Goal: Task Accomplishment & Management: Use online tool/utility

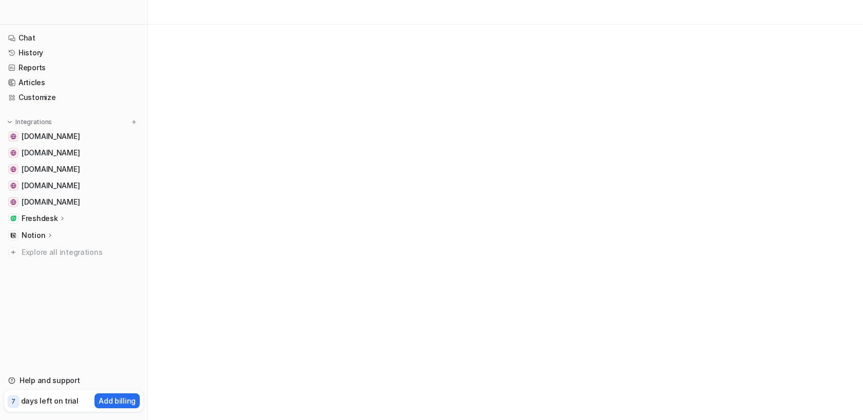
click at [68, 14] on div at bounding box center [73, 12] width 147 height 25
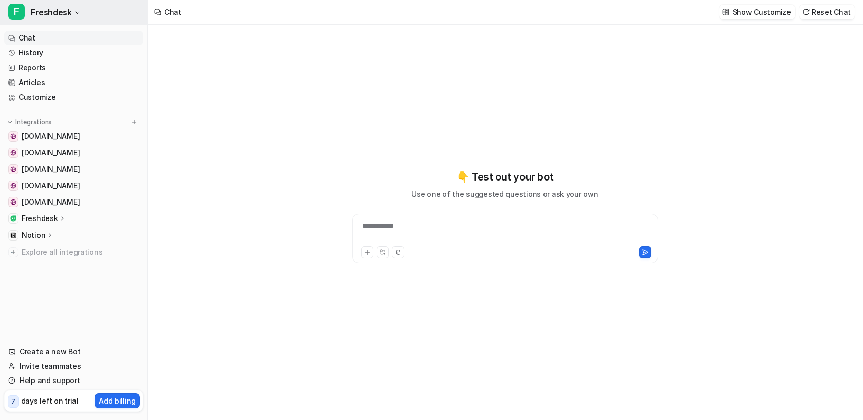
type textarea "**********"
click at [67, 9] on span "Freshdesk" at bounding box center [51, 12] width 41 height 14
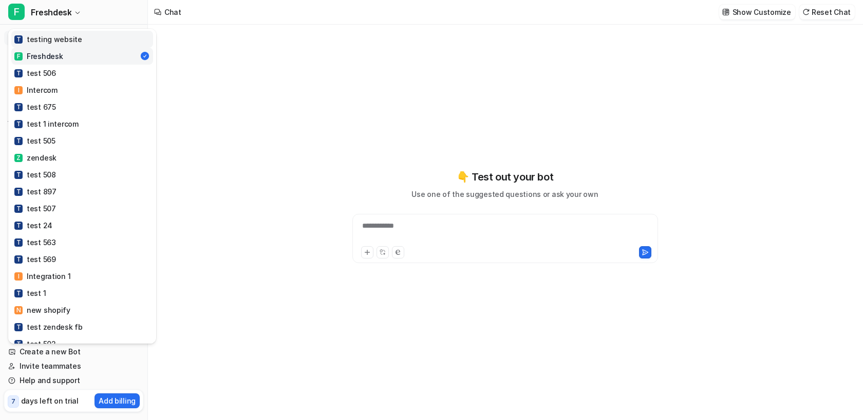
click at [68, 37] on div "T testing website" at bounding box center [48, 39] width 68 height 11
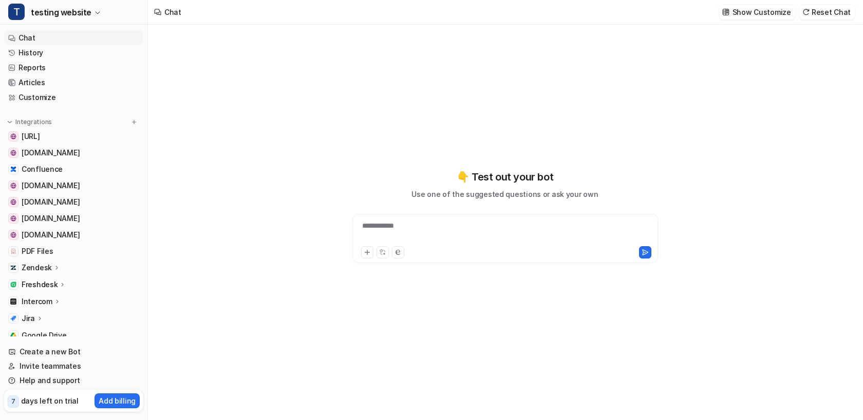
click at [49, 271] on p "Zendesk" at bounding box center [37, 268] width 30 height 10
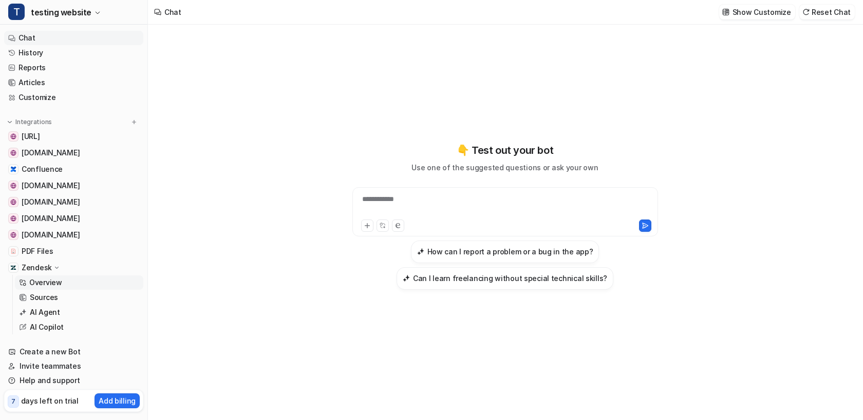
click at [52, 282] on p "Overview" at bounding box center [45, 283] width 33 height 10
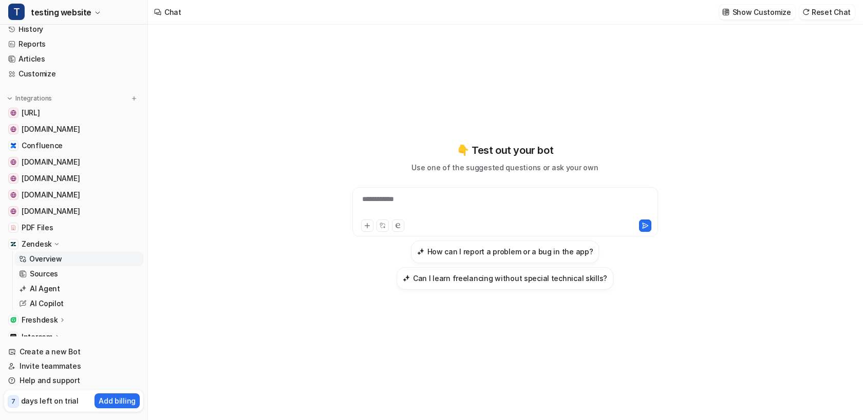
scroll to position [34, 0]
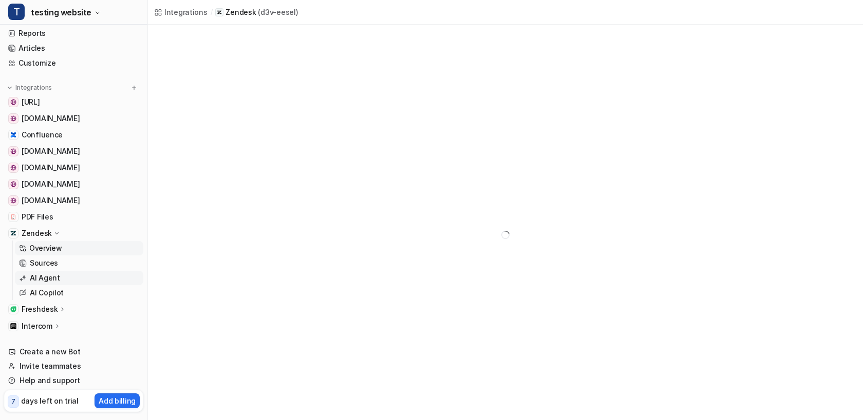
click at [44, 275] on p "AI Agent" at bounding box center [45, 278] width 30 height 10
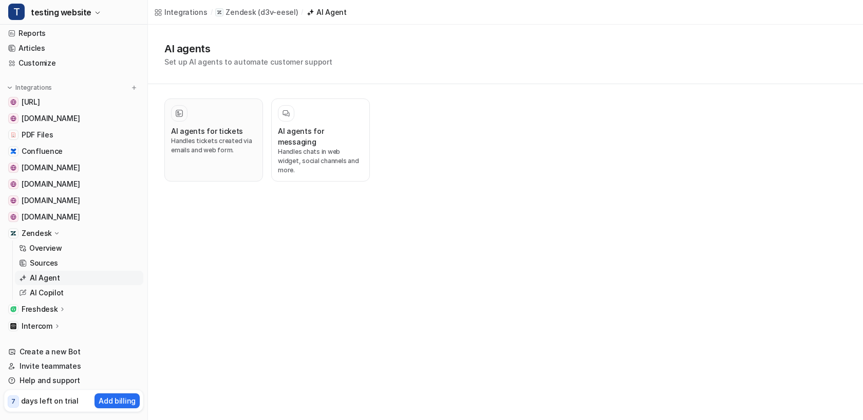
click at [196, 142] on p "Handles tickets created via emails and web form." at bounding box center [213, 146] width 85 height 18
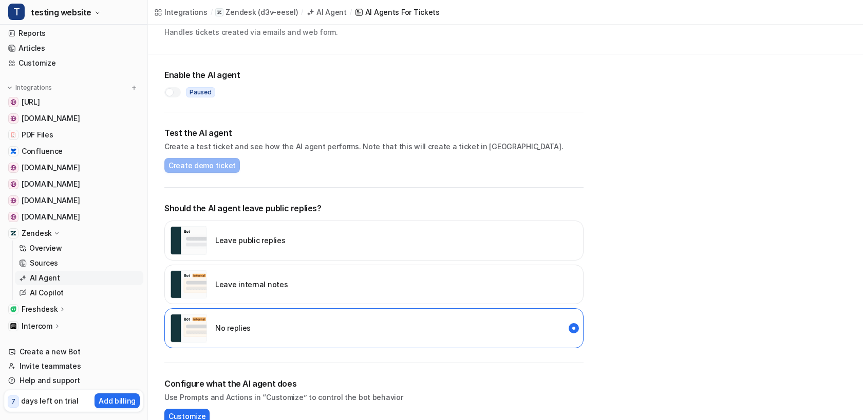
scroll to position [53, 0]
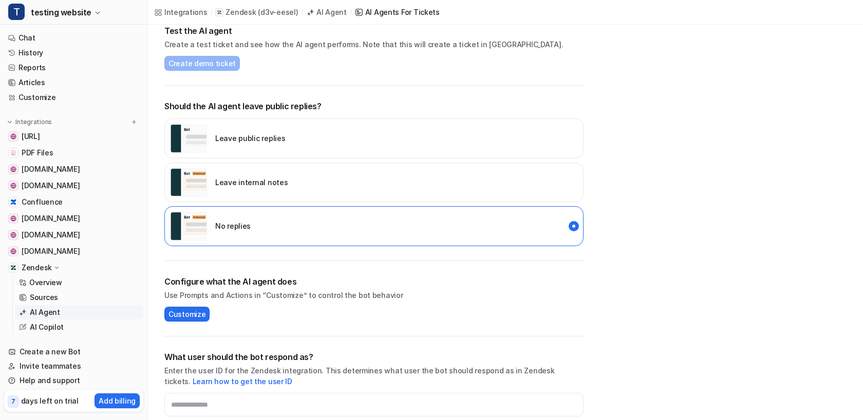
scroll to position [161, 0]
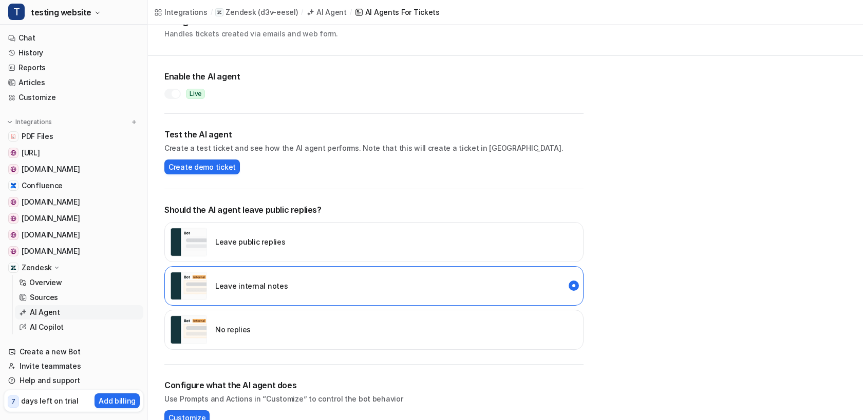
scroll to position [47, 0]
